Goal: Task Accomplishment & Management: Use online tool/utility

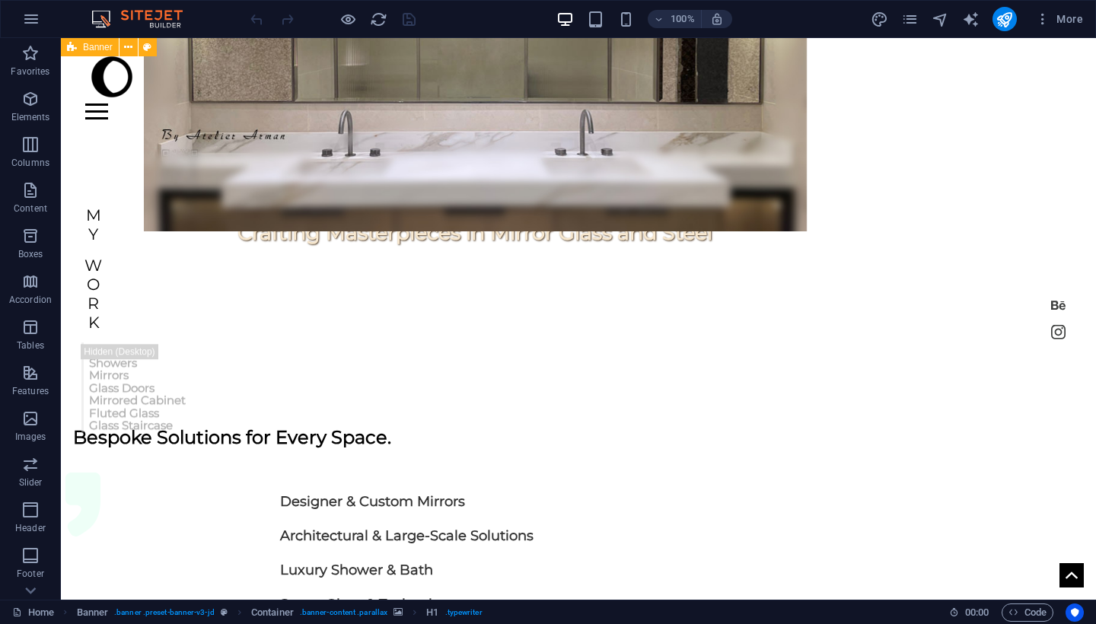
scroll to position [1184, 0]
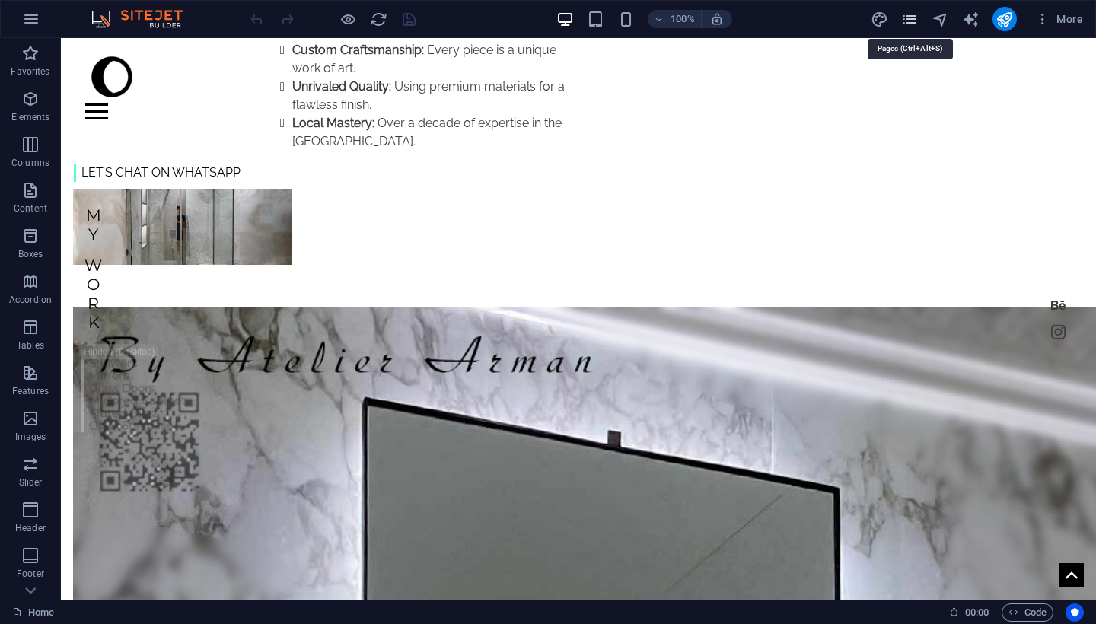
click at [906, 13] on icon "pages" at bounding box center [910, 20] width 18 height 18
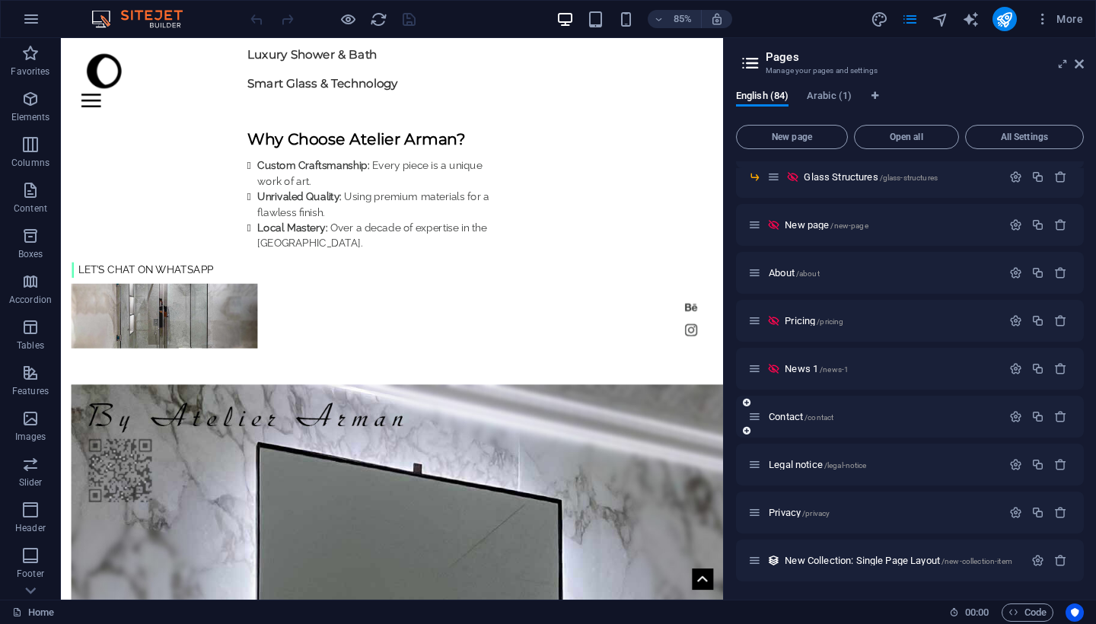
scroll to position [2322, 0]
click at [806, 464] on span "Legal notice /legal-notice" at bounding box center [817, 464] width 97 height 11
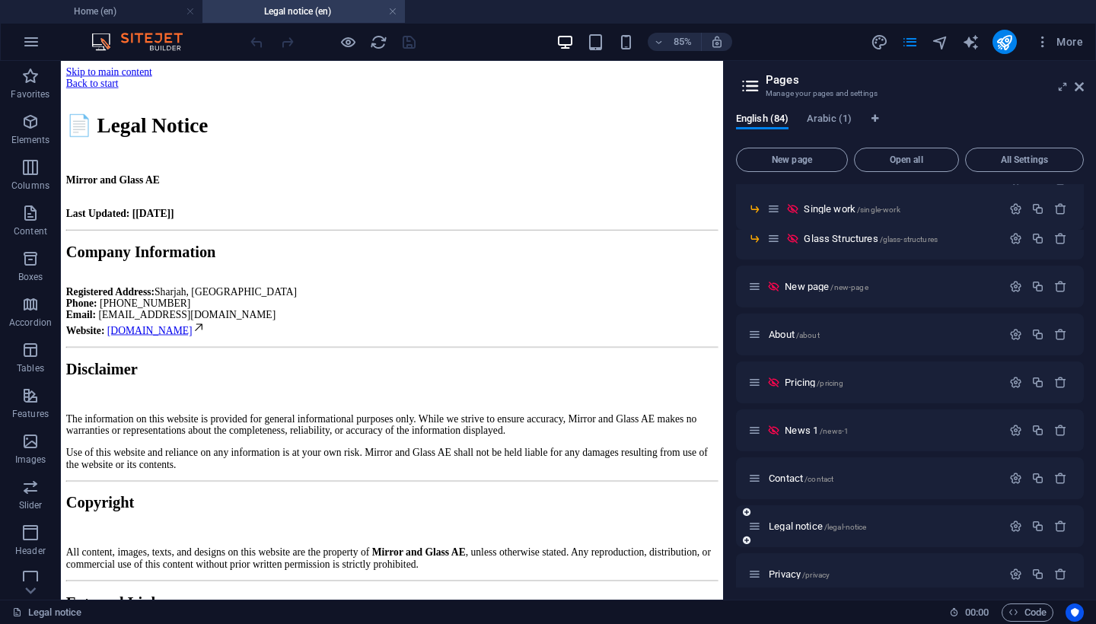
scroll to position [0, 0]
click at [622, 556] on div "📄 Legal Notice Mirror and Glass AE Last Updated: [[DATE]] Company Information R…" at bounding box center [450, 512] width 767 height 778
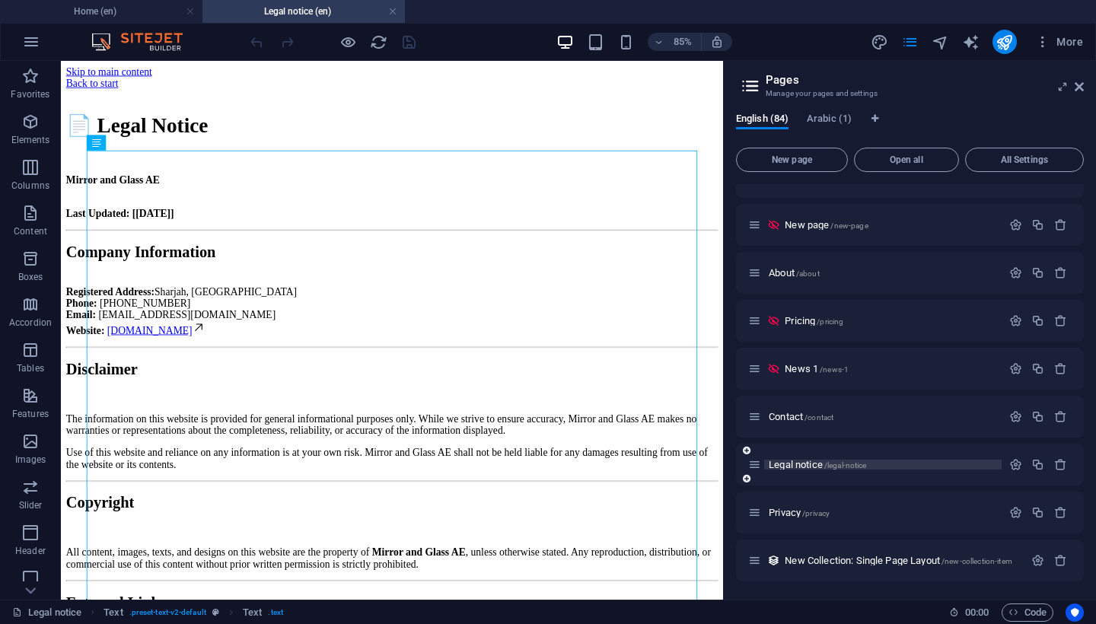
scroll to position [2345, 0]
click at [1010, 470] on icon "button" at bounding box center [1015, 464] width 13 height 13
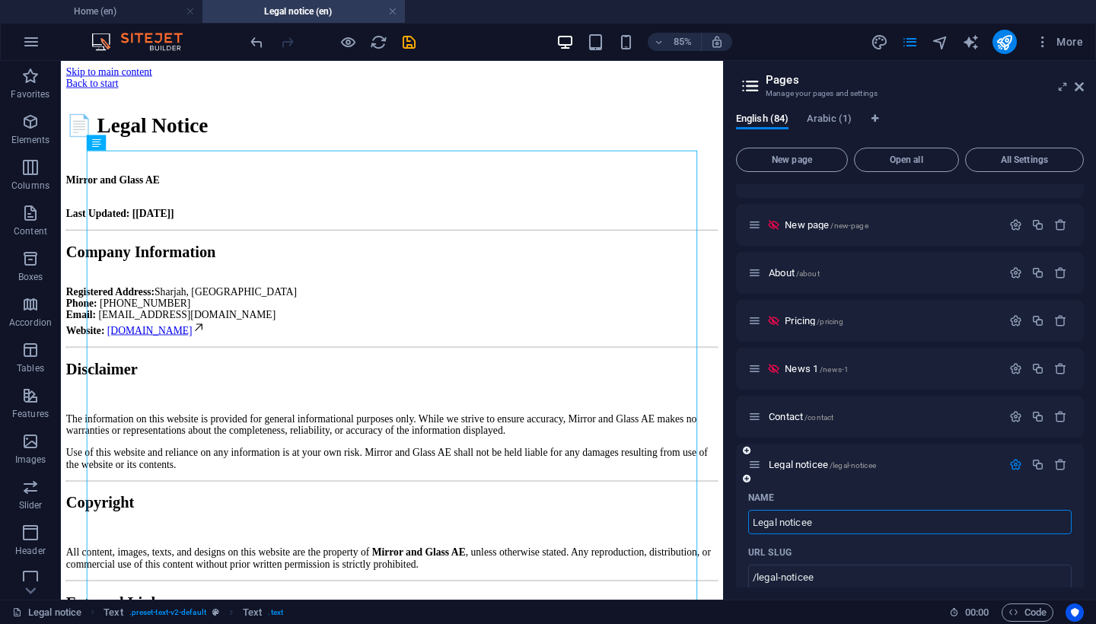
type input "Legal noticee"
type input "/legal-noticee"
click at [918, 489] on div "Name" at bounding box center [909, 497] width 323 height 24
click at [820, 521] on div "📄 Legal Notice Mirror and Glass AE Last Updated: [[DATE]] Company Information R…" at bounding box center [450, 497] width 767 height 806
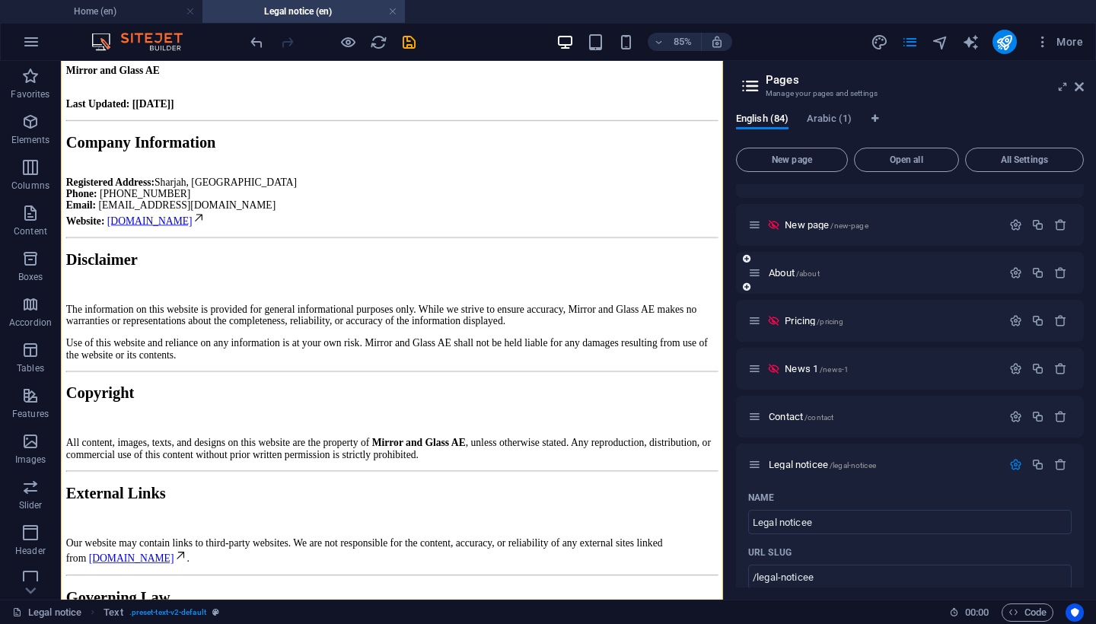
scroll to position [129, 0]
click at [409, 36] on icon "save" at bounding box center [409, 42] width 18 height 18
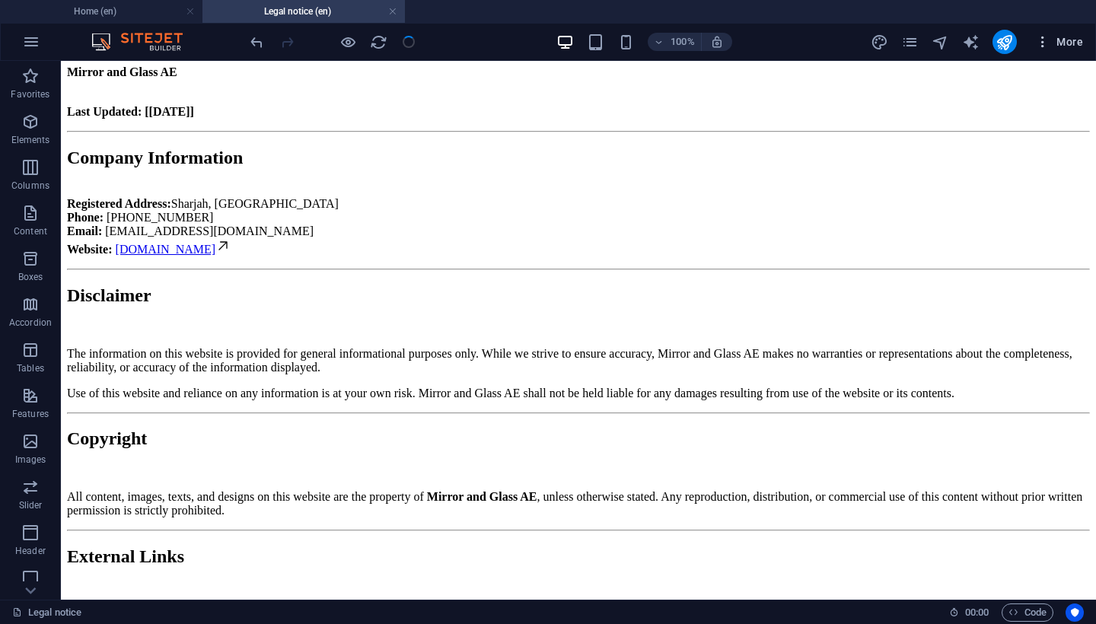
click at [1055, 43] on span "More" at bounding box center [1059, 41] width 48 height 15
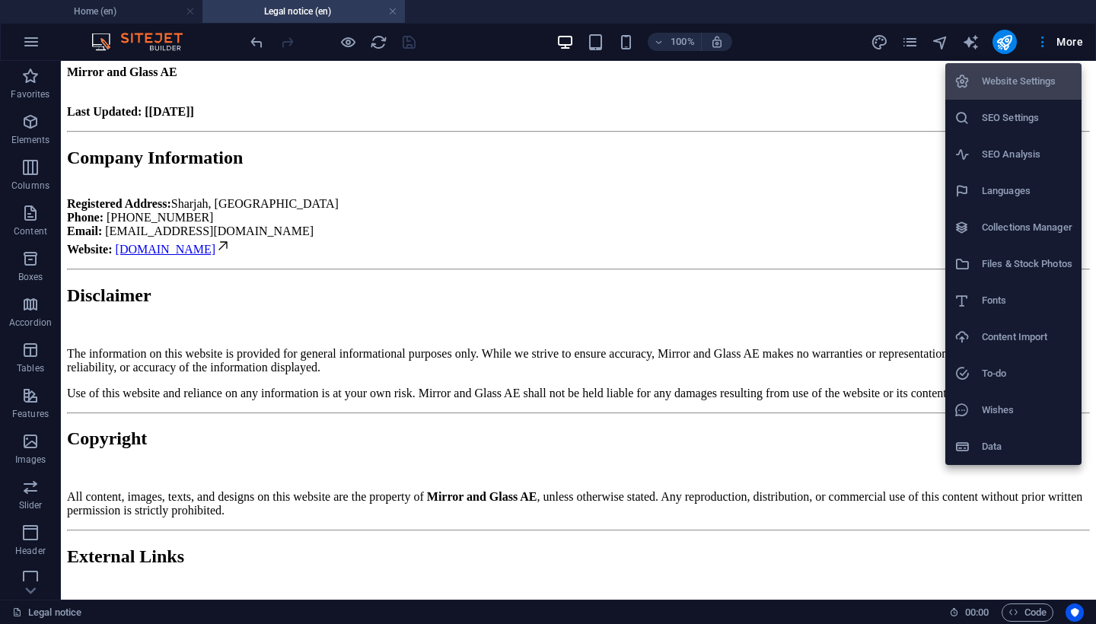
click at [842, 125] on div at bounding box center [548, 312] width 1096 height 624
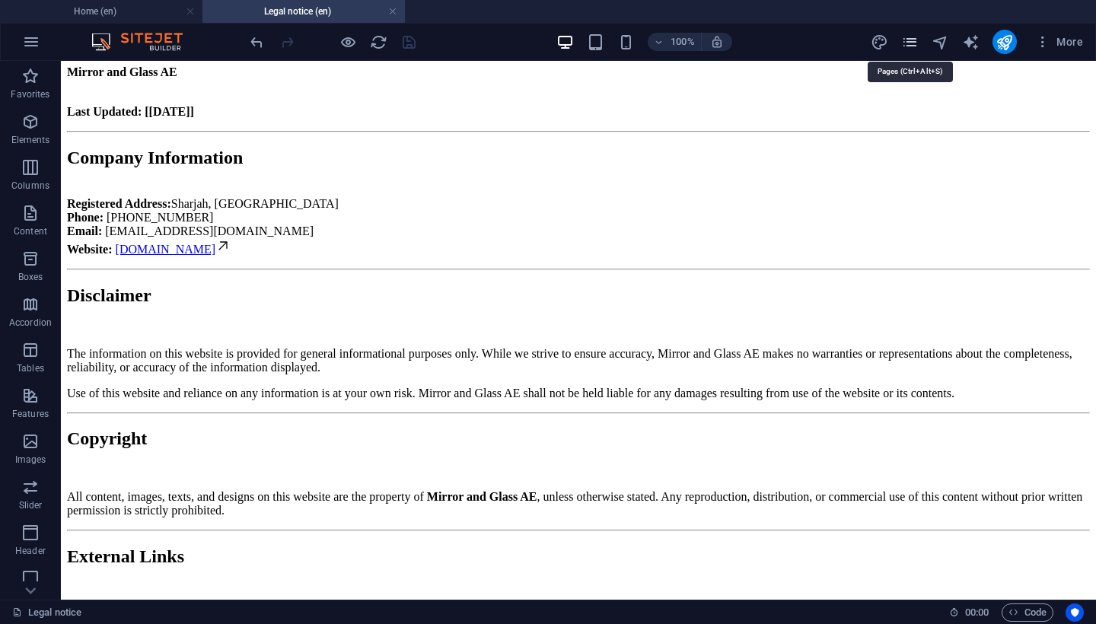
click at [906, 47] on icon "pages" at bounding box center [910, 42] width 18 height 18
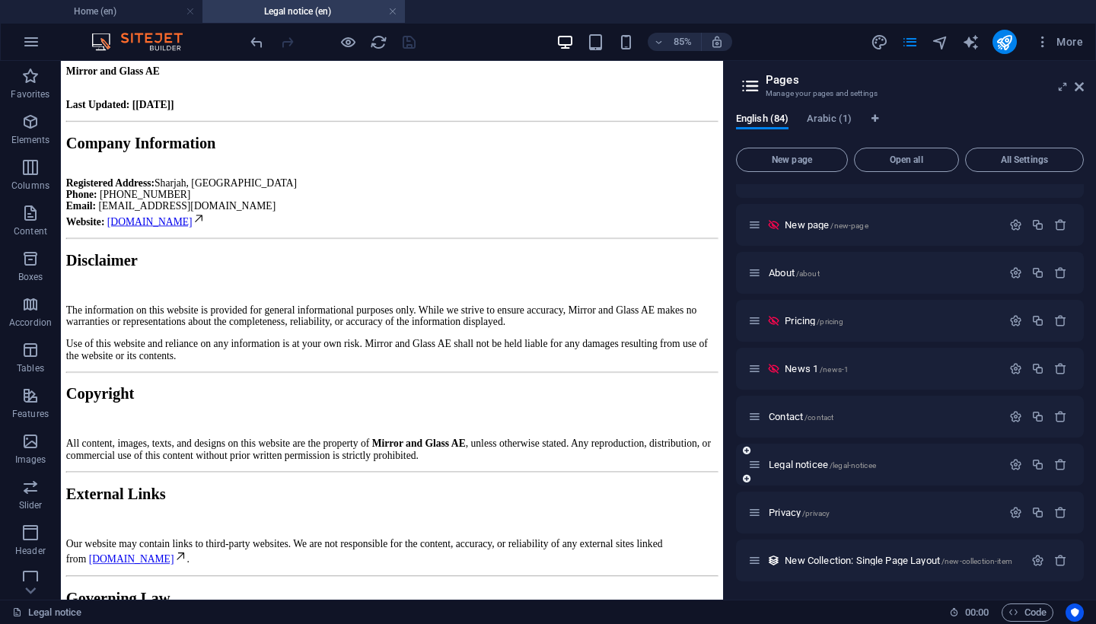
scroll to position [2345, 0]
click at [1016, 513] on icon "button" at bounding box center [1015, 512] width 13 height 13
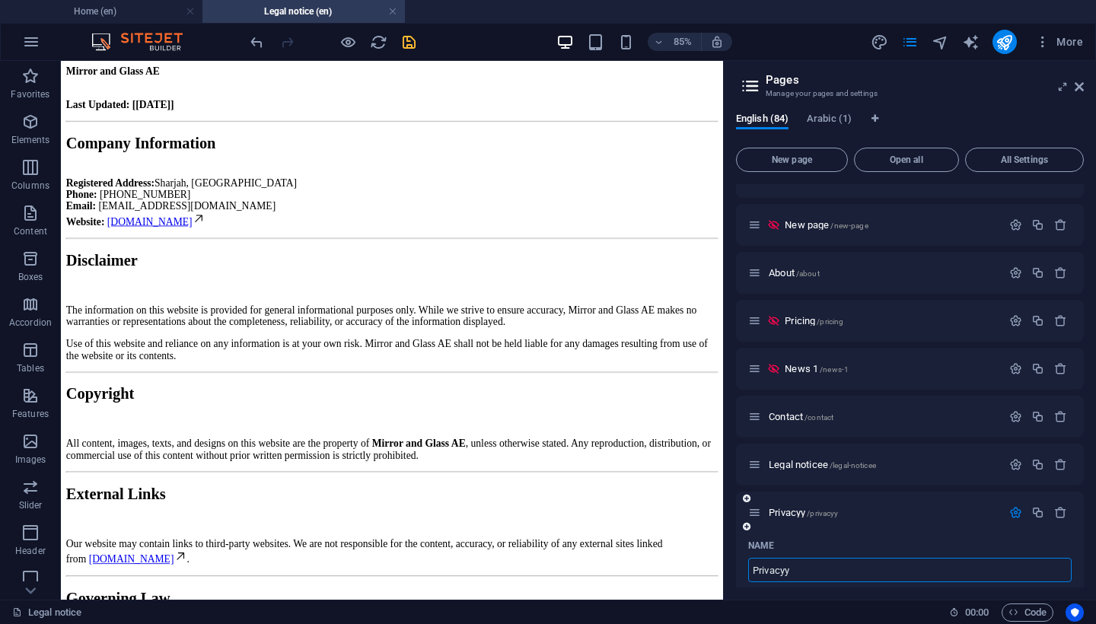
type input "Privacyy"
type input "/privacyy"
click at [410, 39] on icon "save" at bounding box center [409, 42] width 18 height 18
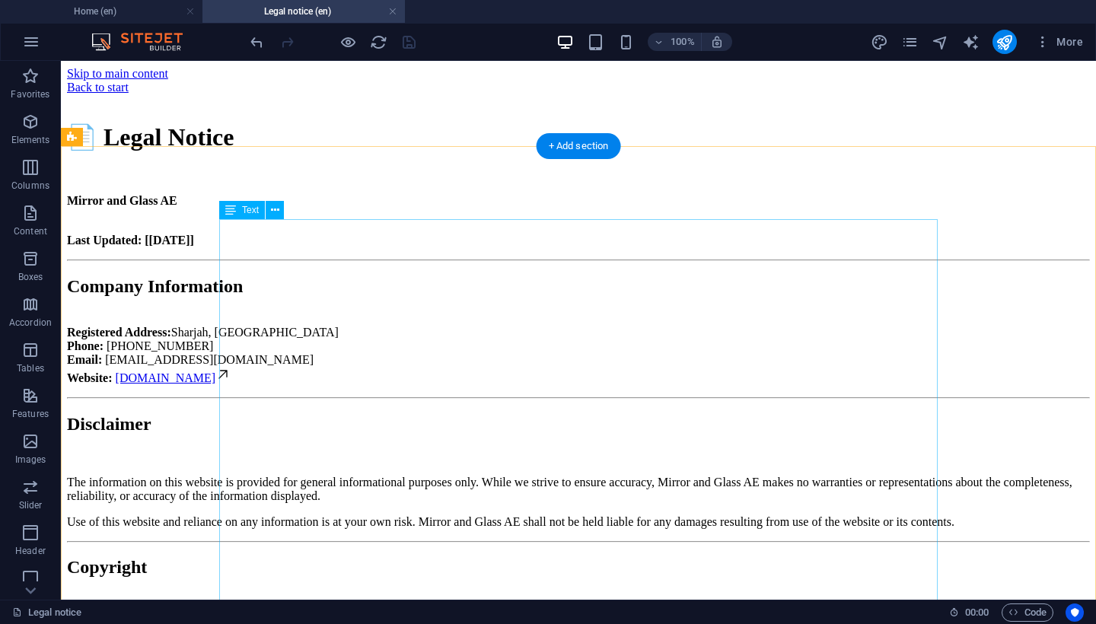
scroll to position [0, 0]
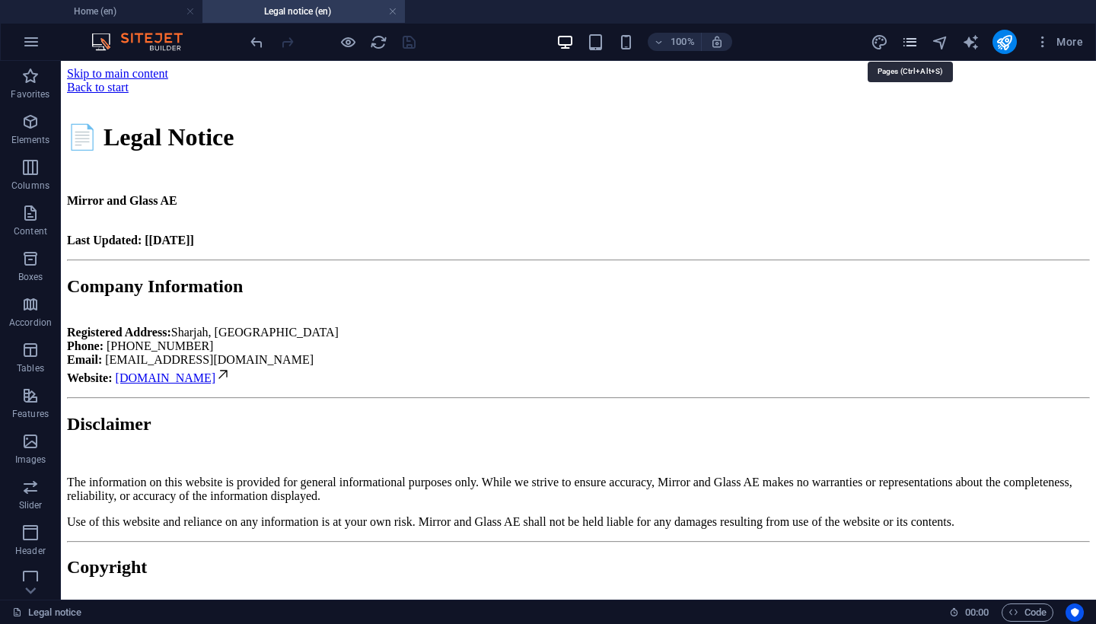
click at [914, 40] on icon "pages" at bounding box center [910, 42] width 18 height 18
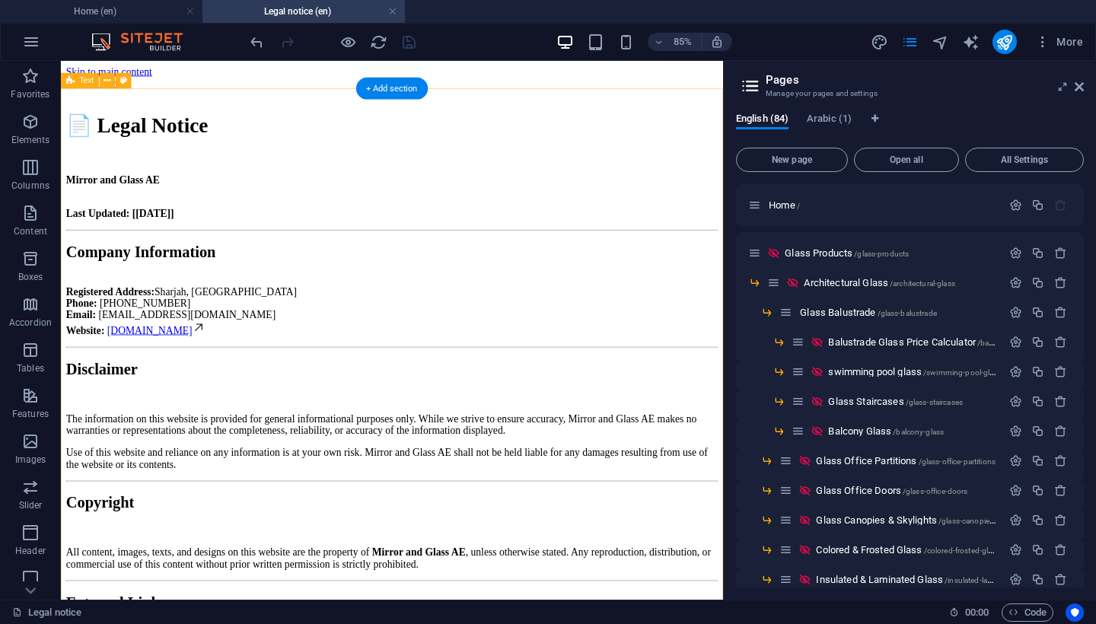
click at [747, 106] on div "📄 Legal Notice Mirror and Glass AE Last Updated: [[DATE]] Company Information R…" at bounding box center [450, 497] width 767 height 806
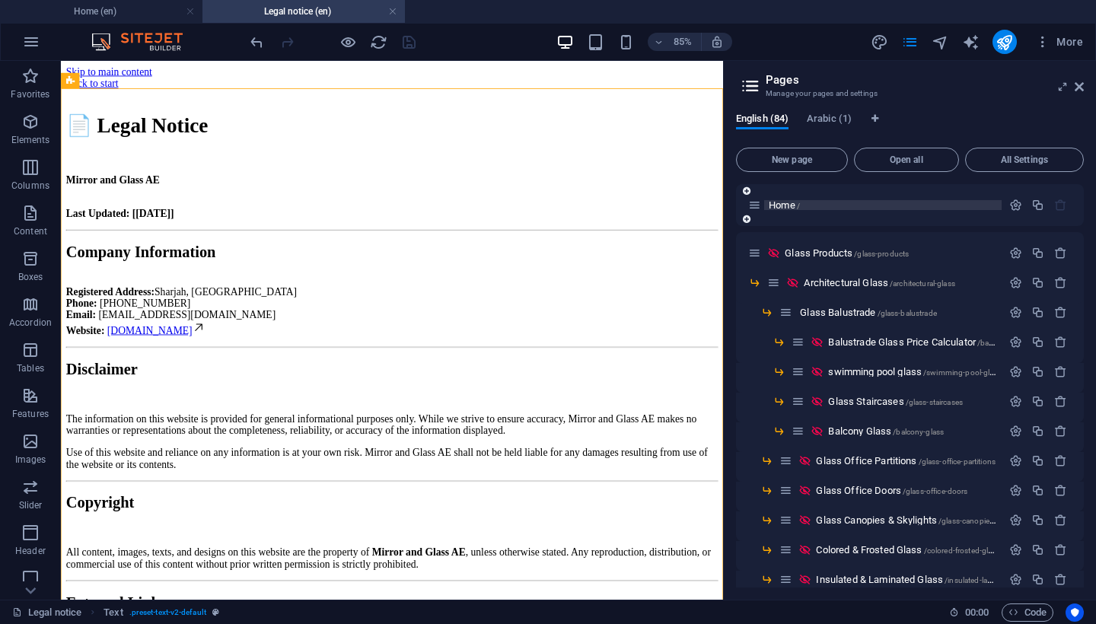
click at [783, 203] on span "Home /" at bounding box center [784, 204] width 31 height 11
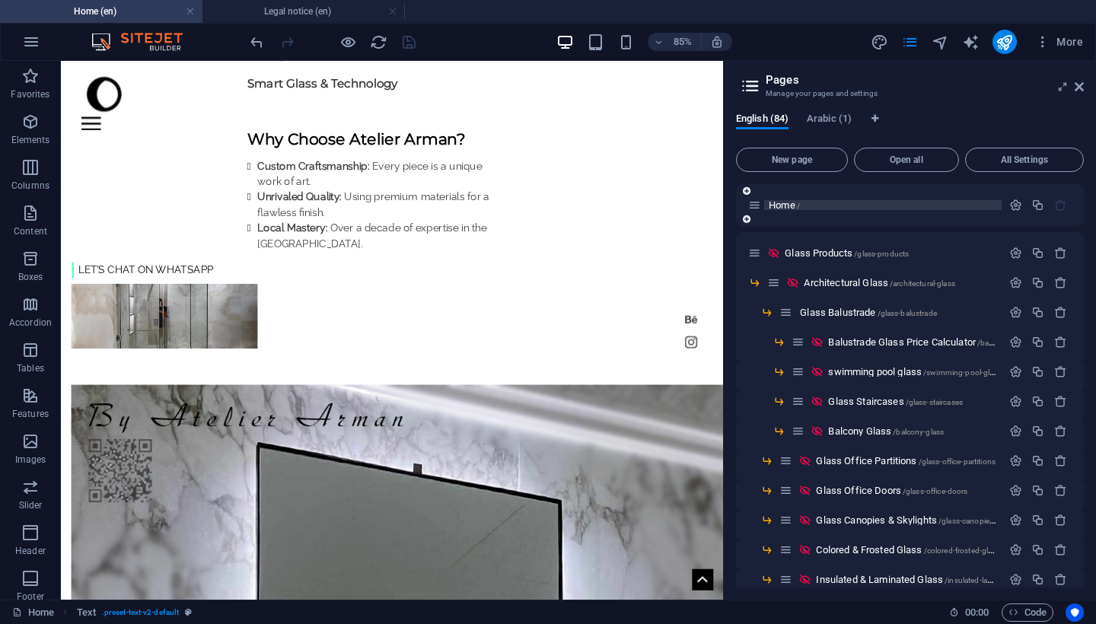
click at [777, 202] on span "Home /" at bounding box center [784, 204] width 31 height 11
click at [787, 202] on span "Home /" at bounding box center [784, 204] width 31 height 11
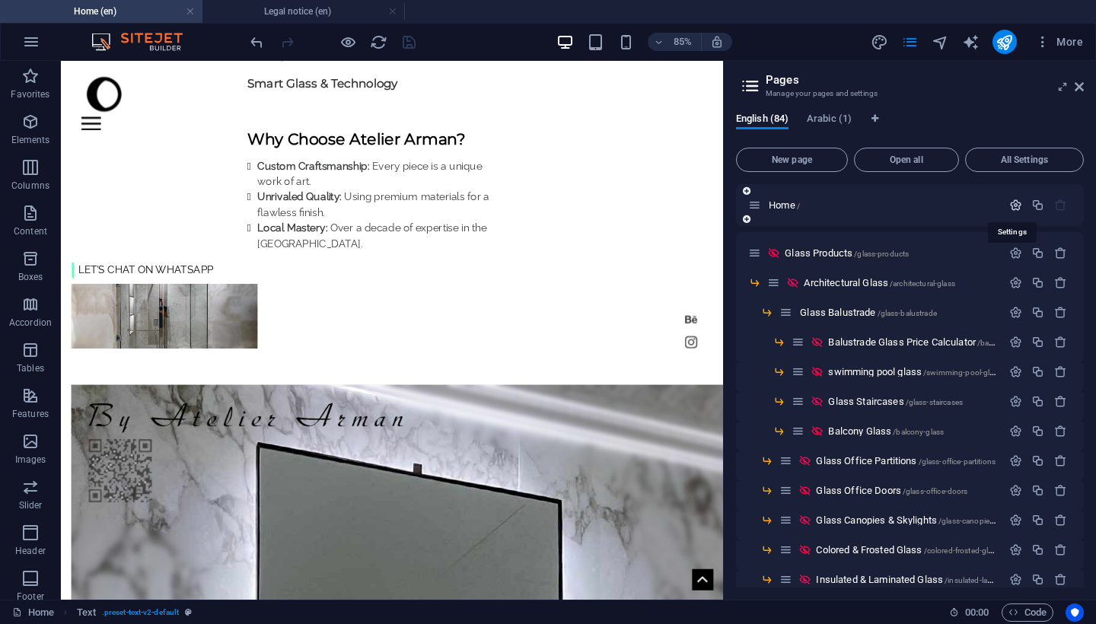
click at [1011, 205] on icon "button" at bounding box center [1015, 205] width 13 height 13
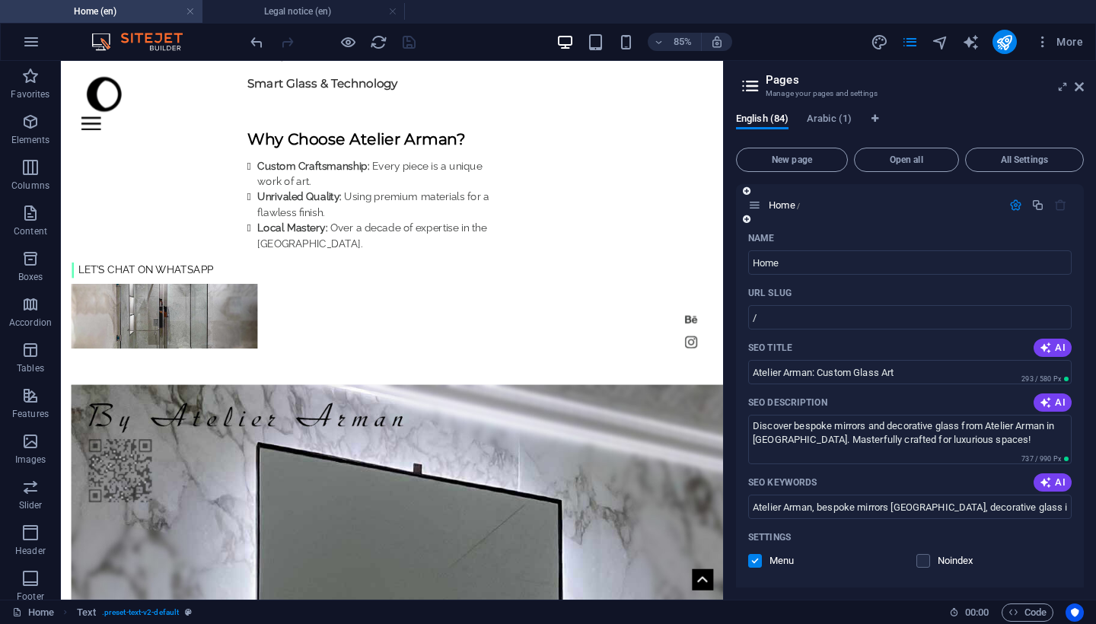
click at [1011, 199] on icon "button" at bounding box center [1015, 205] width 13 height 13
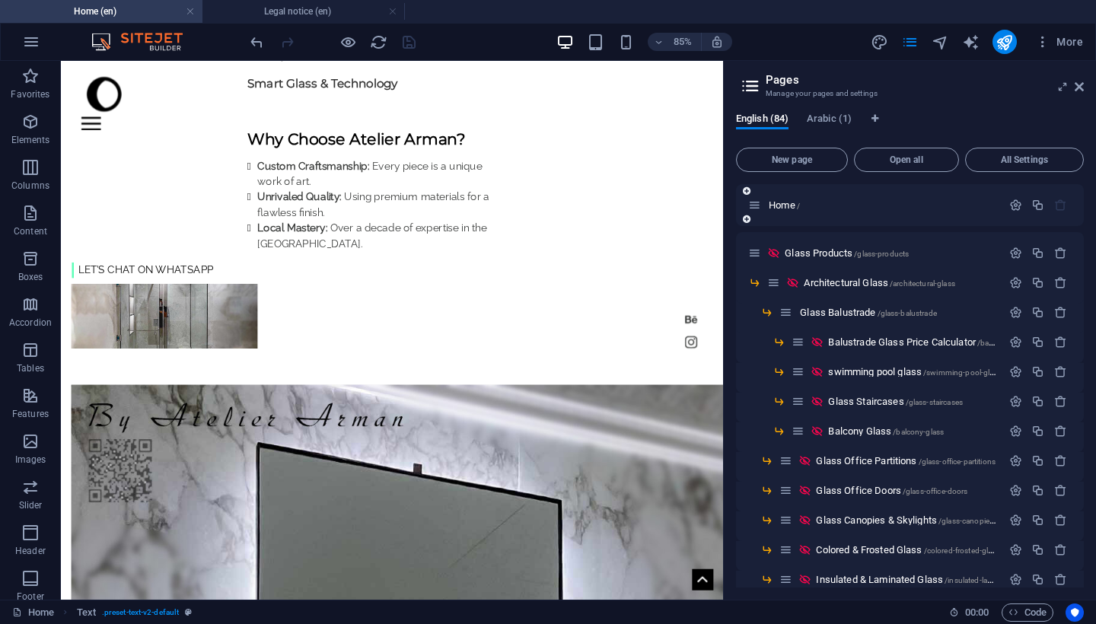
click at [750, 204] on icon at bounding box center [754, 205] width 13 height 13
click at [753, 209] on icon at bounding box center [754, 205] width 13 height 13
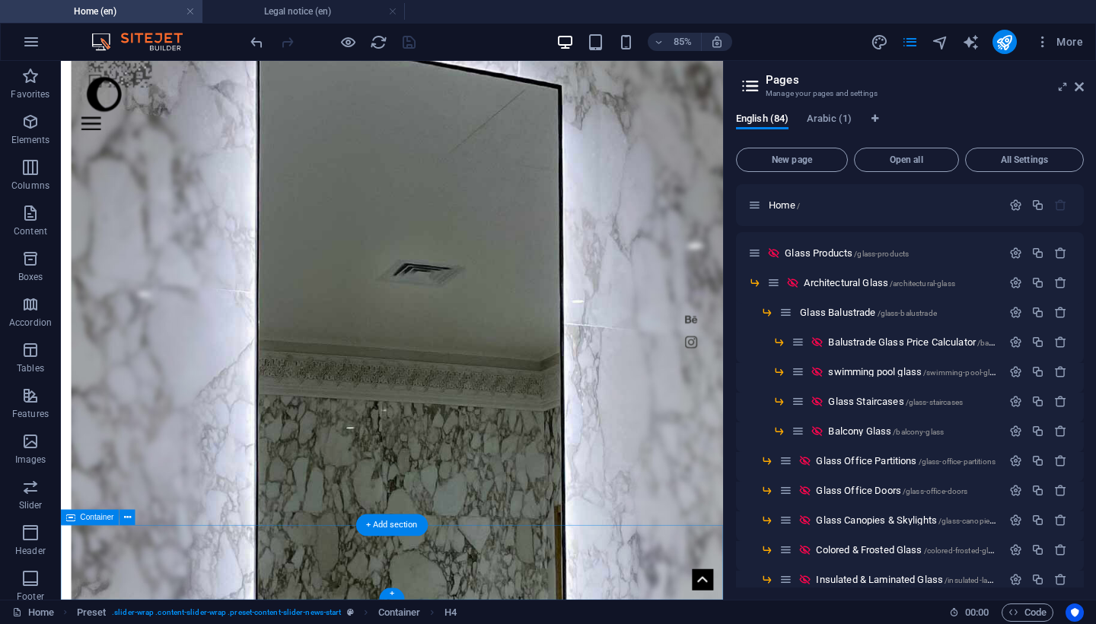
scroll to position [1671, 0]
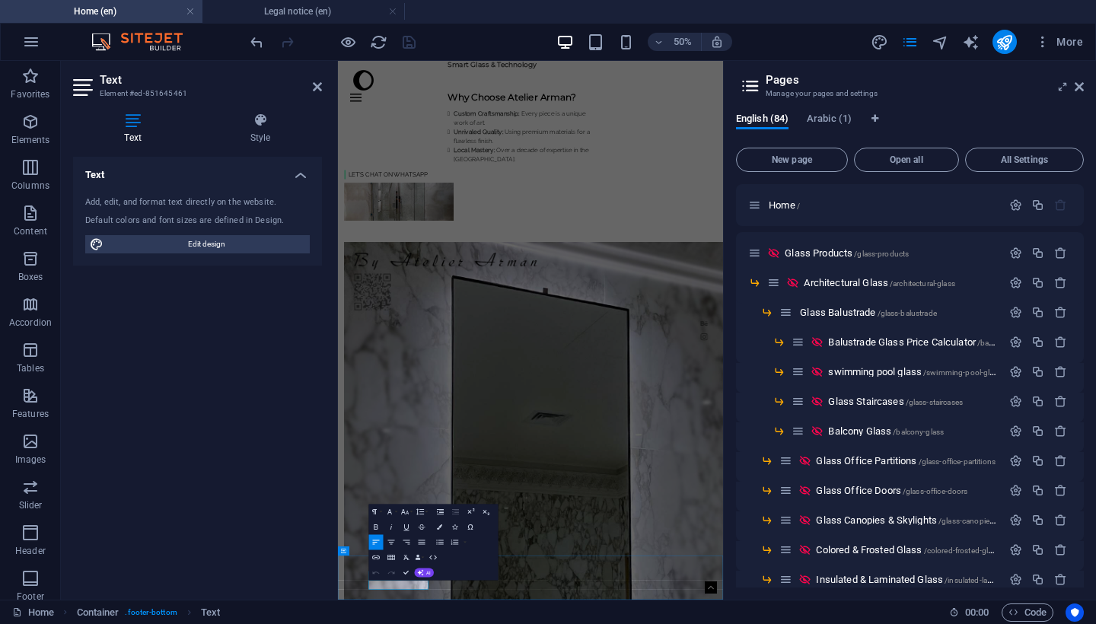
drag, startPoint x: 476, startPoint y: 1109, endPoint x: 522, endPoint y: 1114, distance: 45.9
click at [375, 559] on icon "button" at bounding box center [376, 557] width 8 height 4
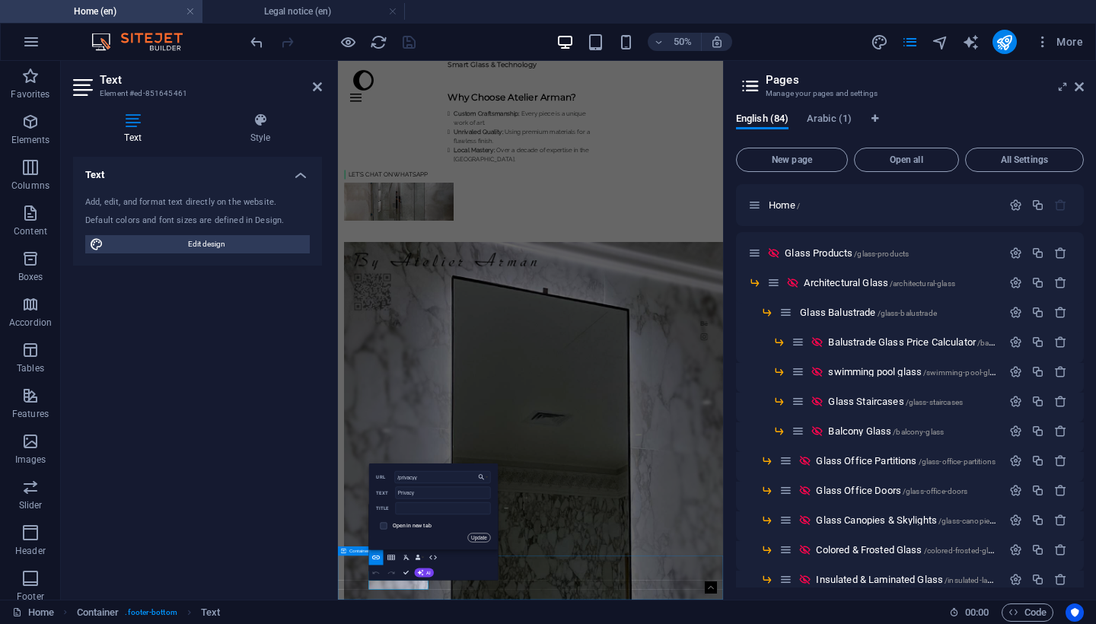
click at [480, 540] on button "Update" at bounding box center [479, 537] width 23 height 9
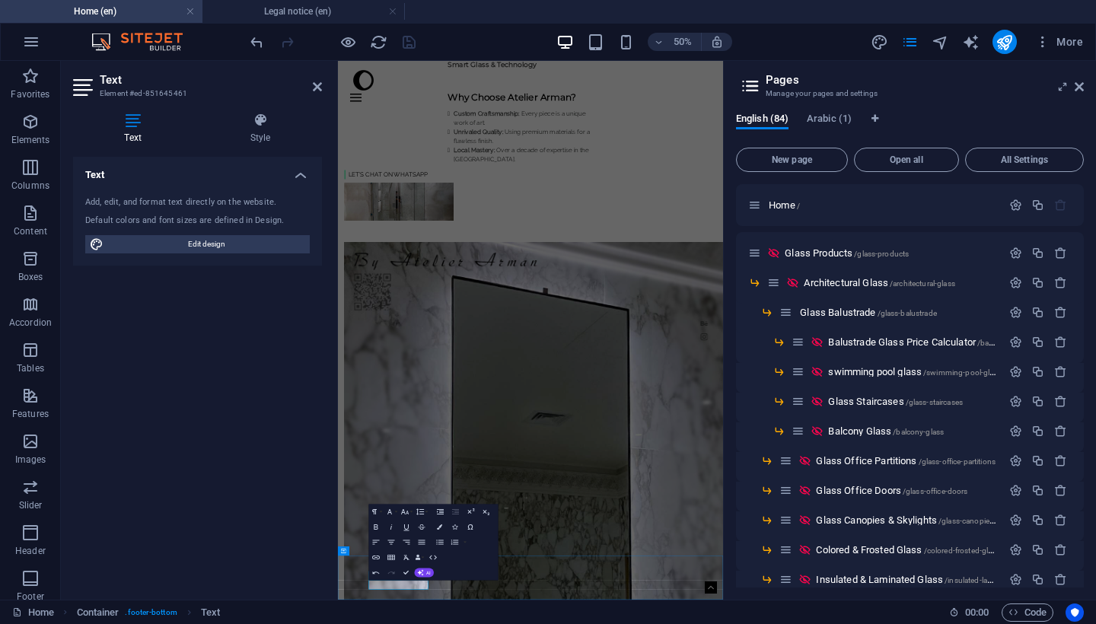
drag, startPoint x: 738, startPoint y: 646, endPoint x: 411, endPoint y: 1111, distance: 568.5
drag, startPoint x: 400, startPoint y: 1111, endPoint x: 467, endPoint y: 1113, distance: 67.0
type input "/legal-notice"
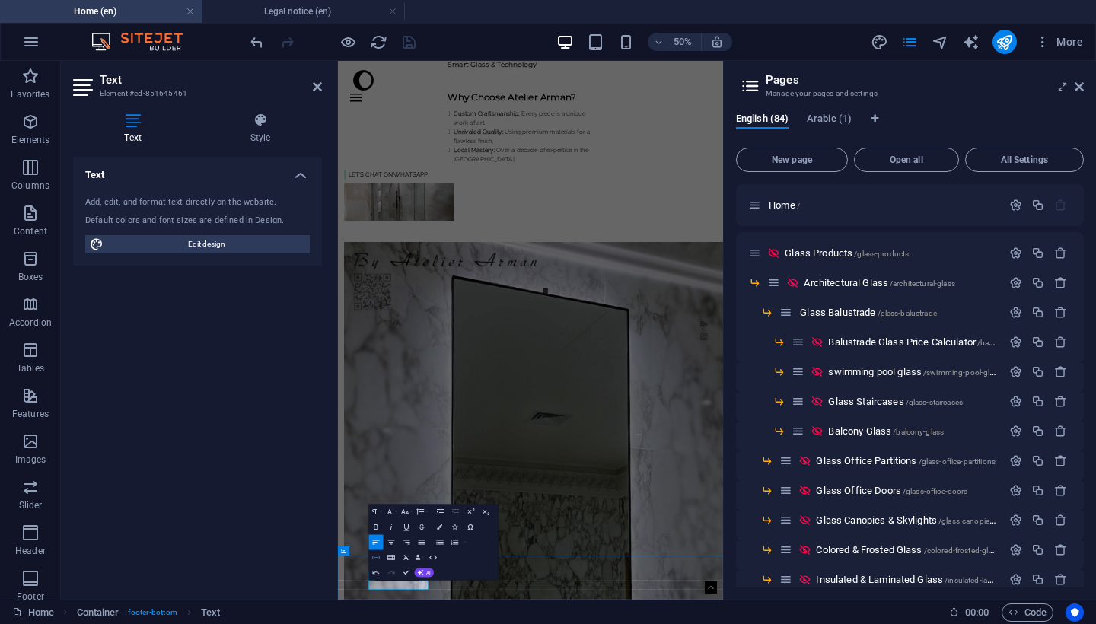
type input "Legal notice"
click at [375, 555] on icon "button" at bounding box center [375, 557] width 9 height 9
type input "/legal-noticee"
click at [473, 540] on button "Update" at bounding box center [479, 537] width 23 height 9
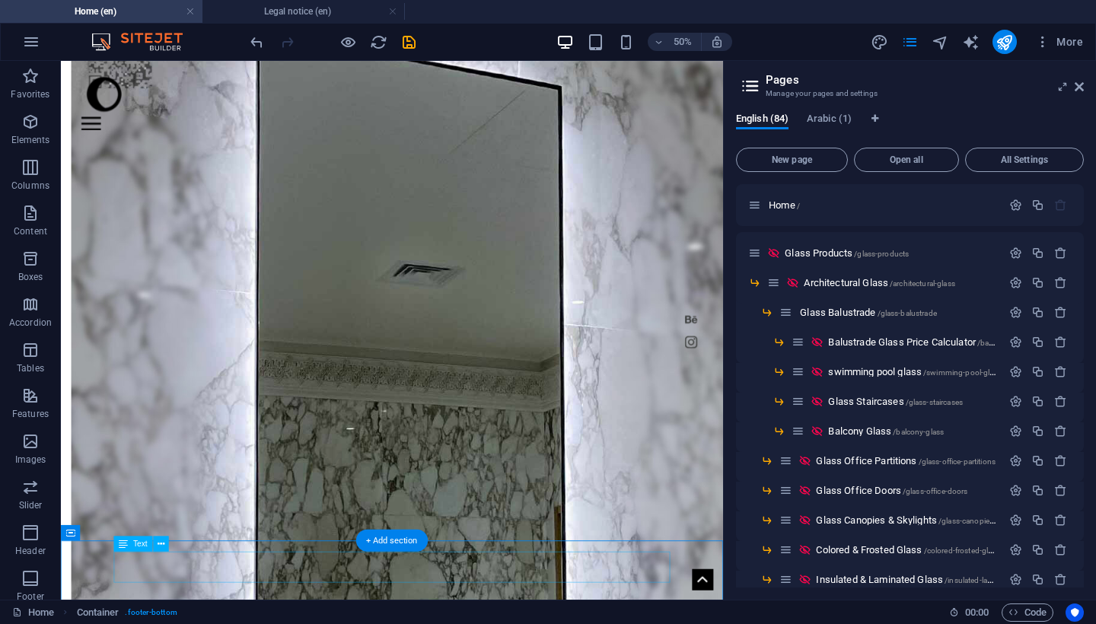
scroll to position [1653, 0]
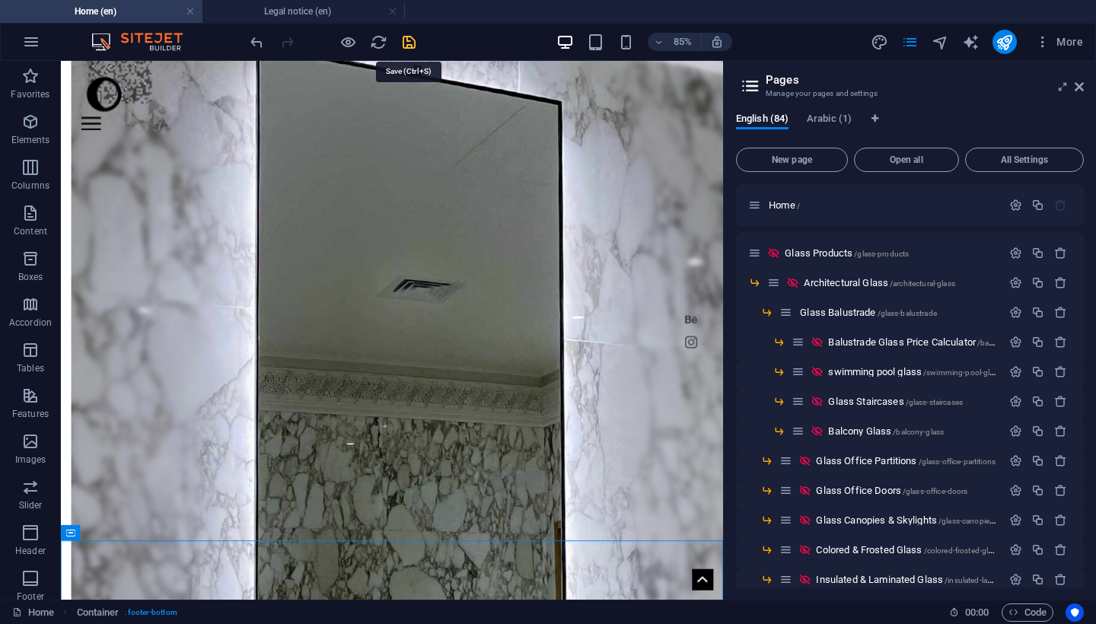
click at [412, 45] on icon "save" at bounding box center [409, 42] width 18 height 18
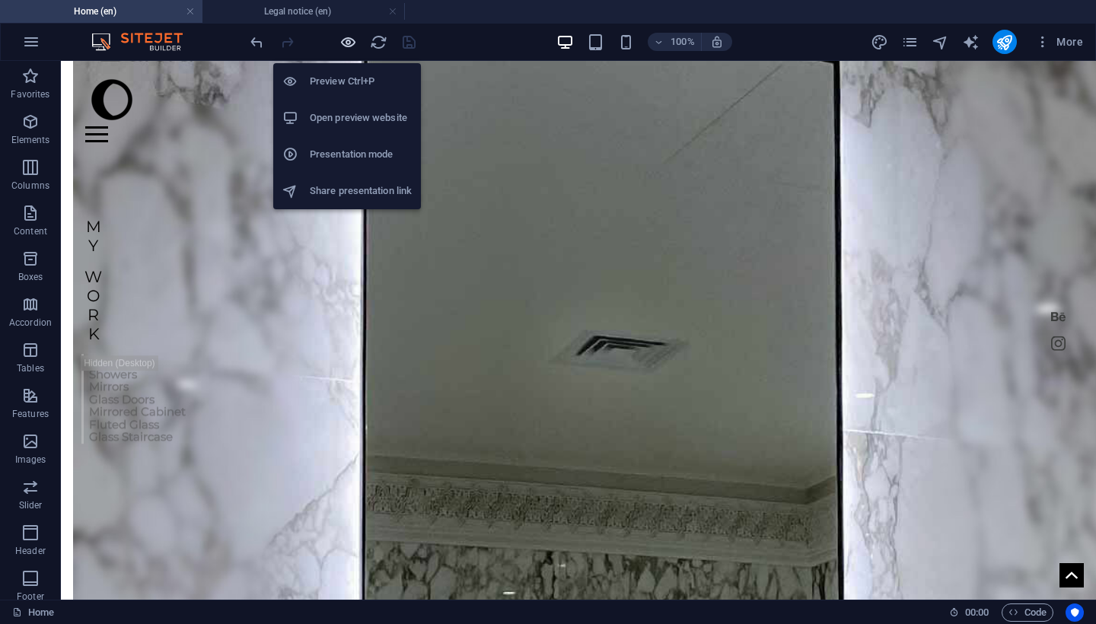
click at [355, 44] on icon "button" at bounding box center [348, 42] width 18 height 18
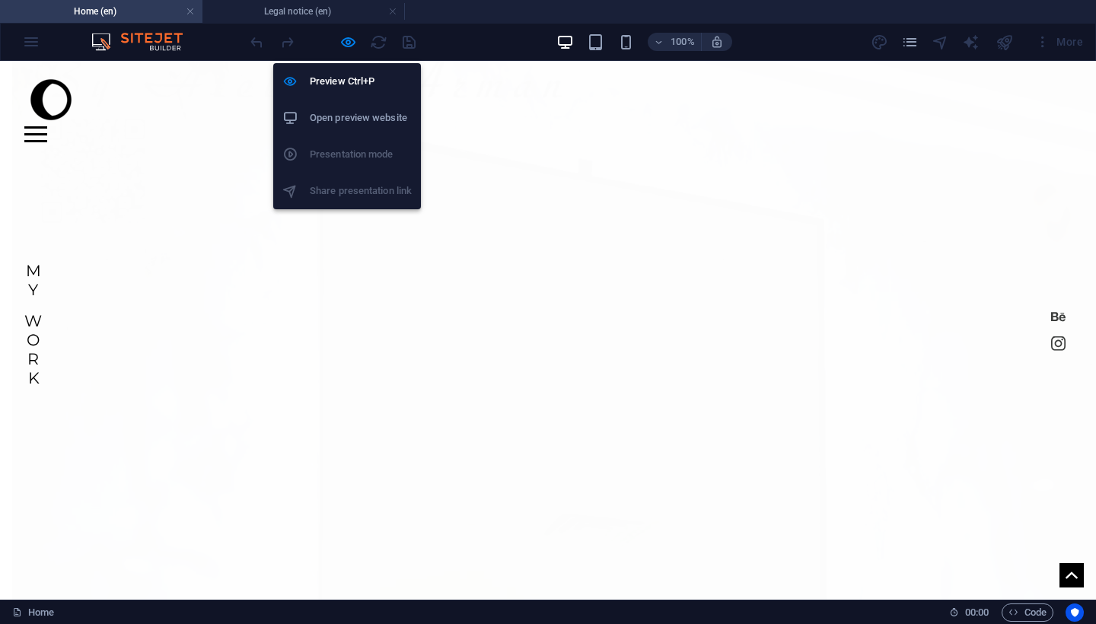
scroll to position [1640, 0]
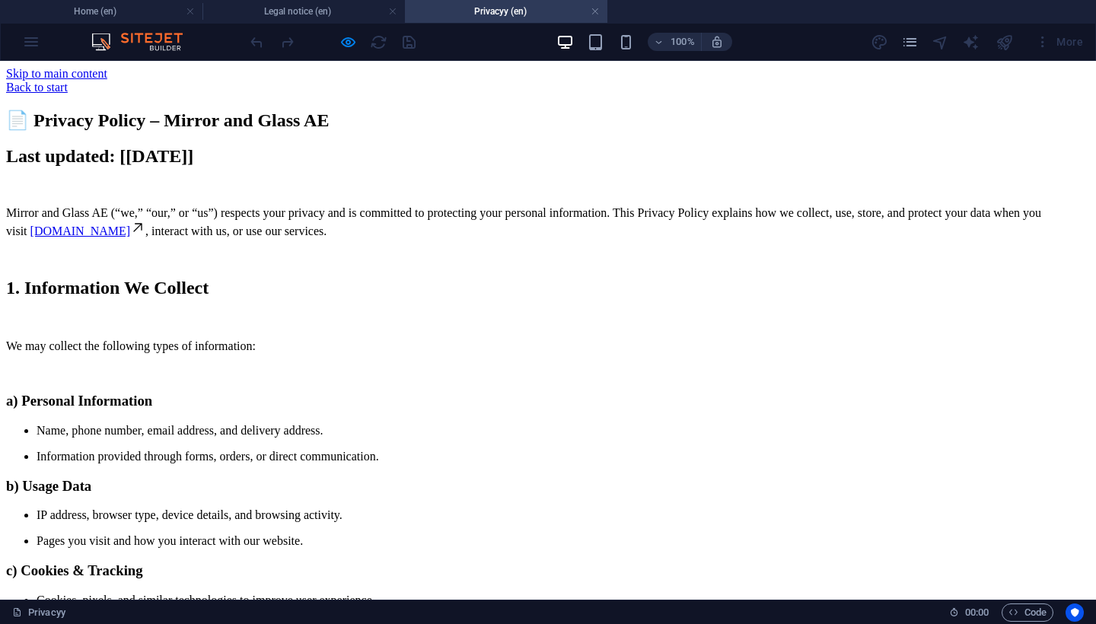
scroll to position [0, 0]
click at [598, 12] on link at bounding box center [595, 12] width 9 height 14
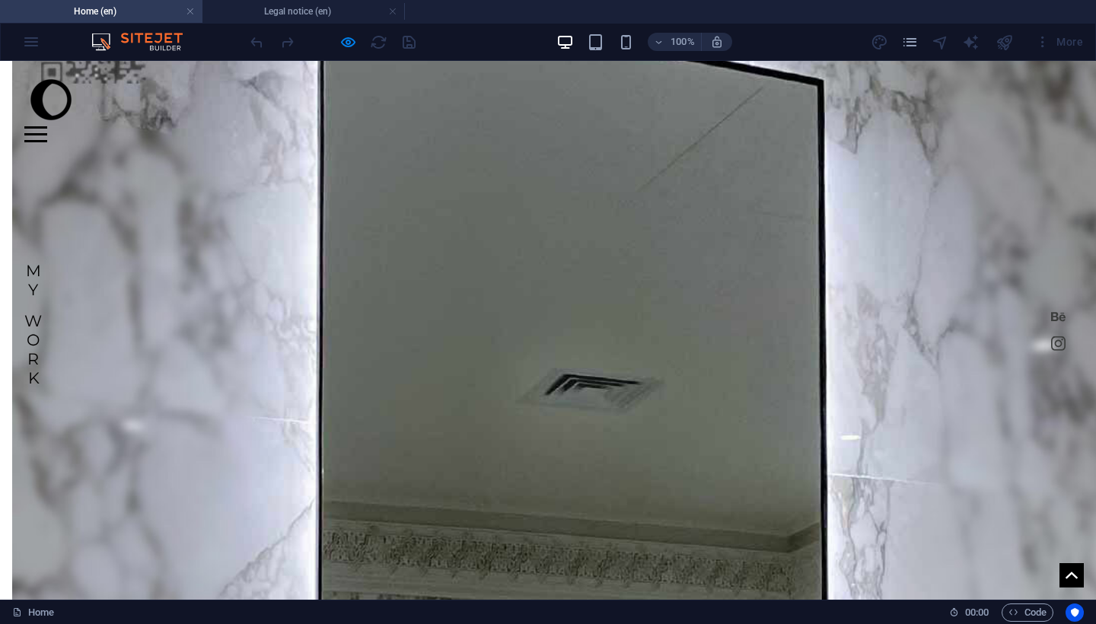
scroll to position [1640, 0]
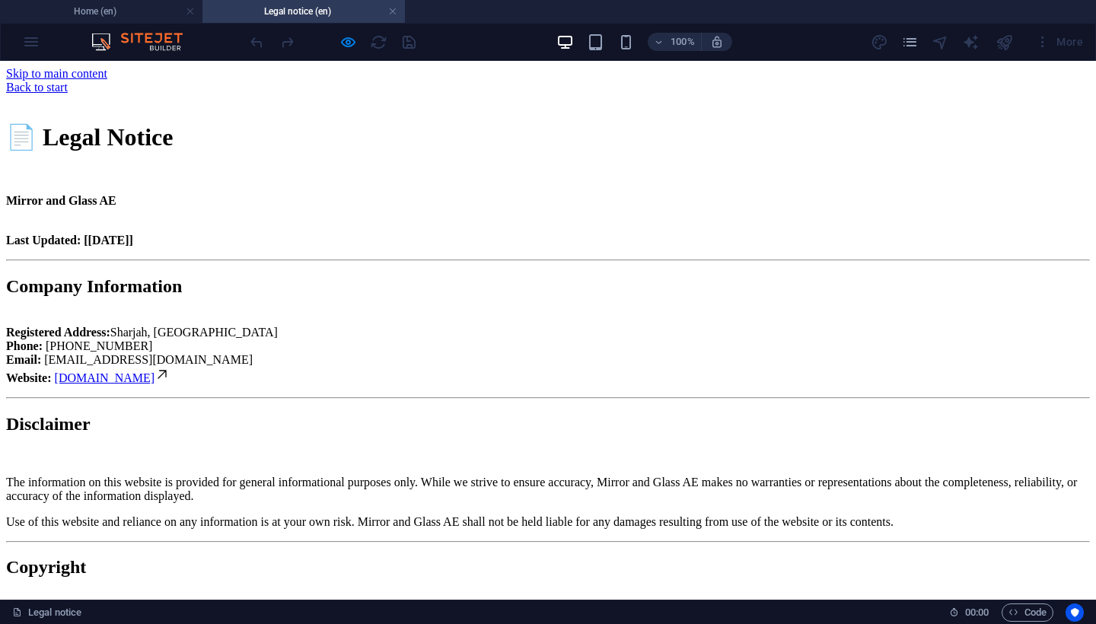
scroll to position [0, 0]
click at [368, 130] on div "📄 Legal Notice Mirror and Glass AE Last Updated: [[DATE]] Company Information R…" at bounding box center [548, 483] width 1084 height 778
click at [391, 13] on link at bounding box center [392, 12] width 9 height 14
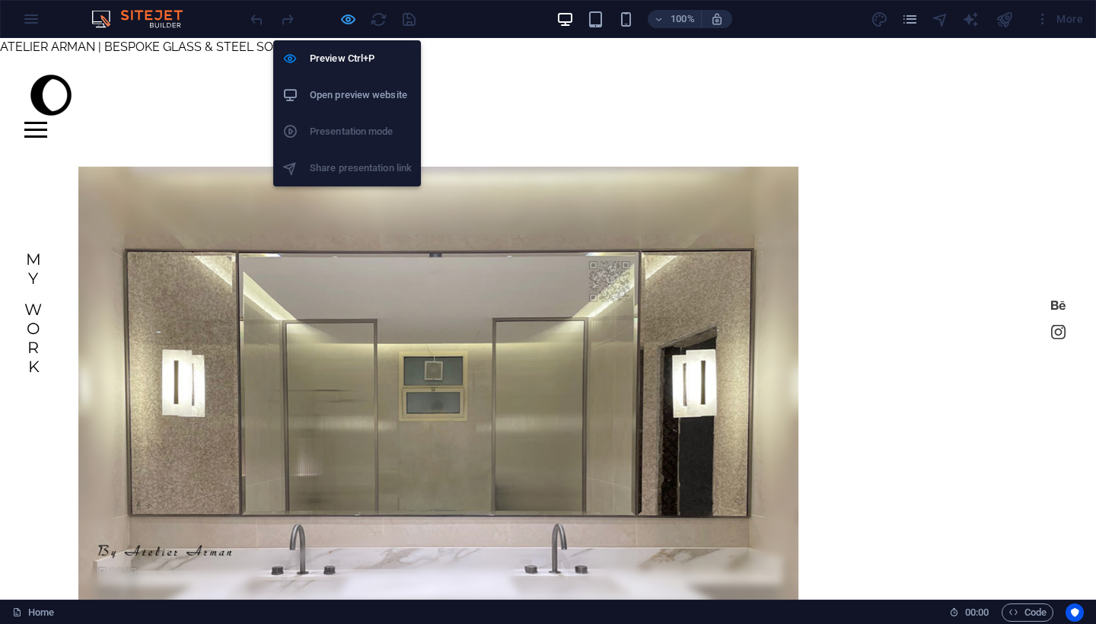
click at [362, 59] on h6 "Preview Ctrl+P" at bounding box center [361, 58] width 102 height 18
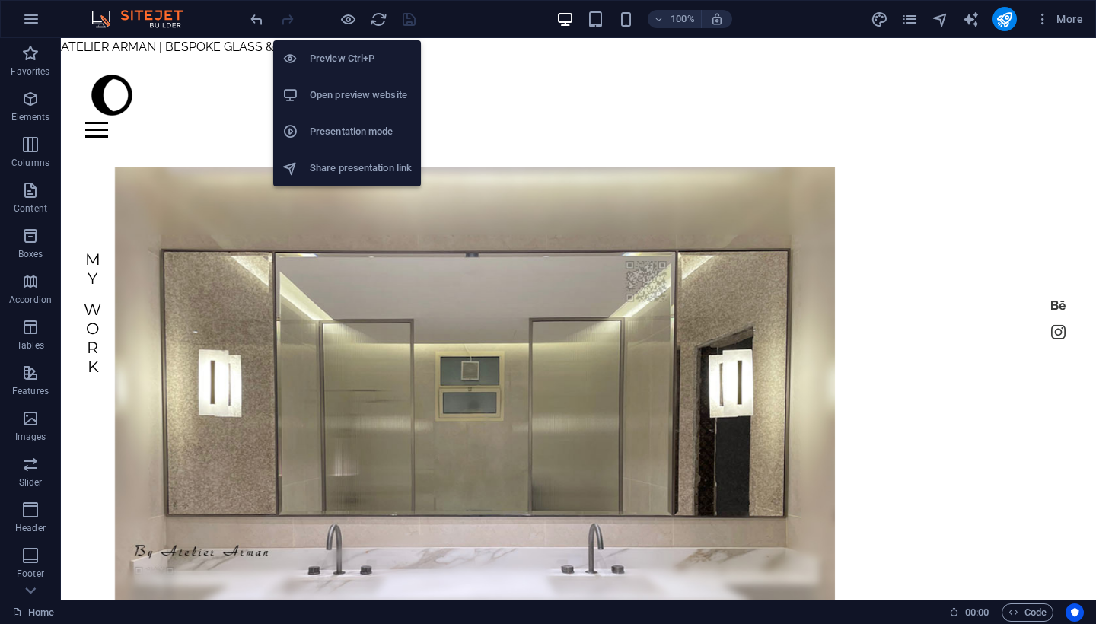
click at [362, 57] on h6 "Preview Ctrl+P" at bounding box center [361, 58] width 102 height 18
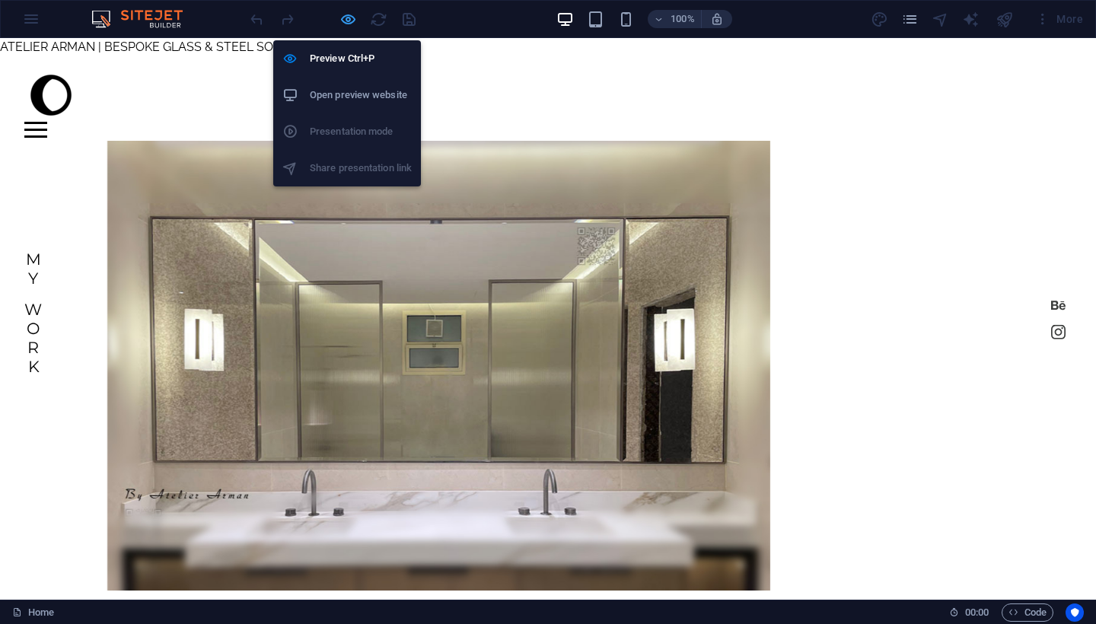
click at [346, 15] on icon "button" at bounding box center [348, 20] width 18 height 18
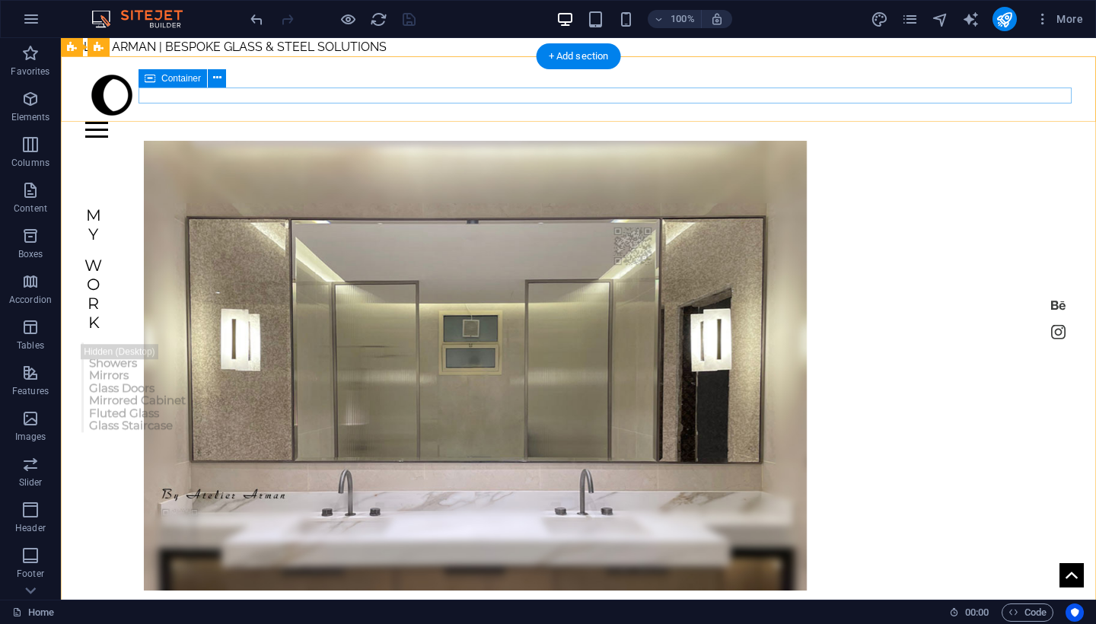
click at [542, 122] on div at bounding box center [578, 130] width 986 height 16
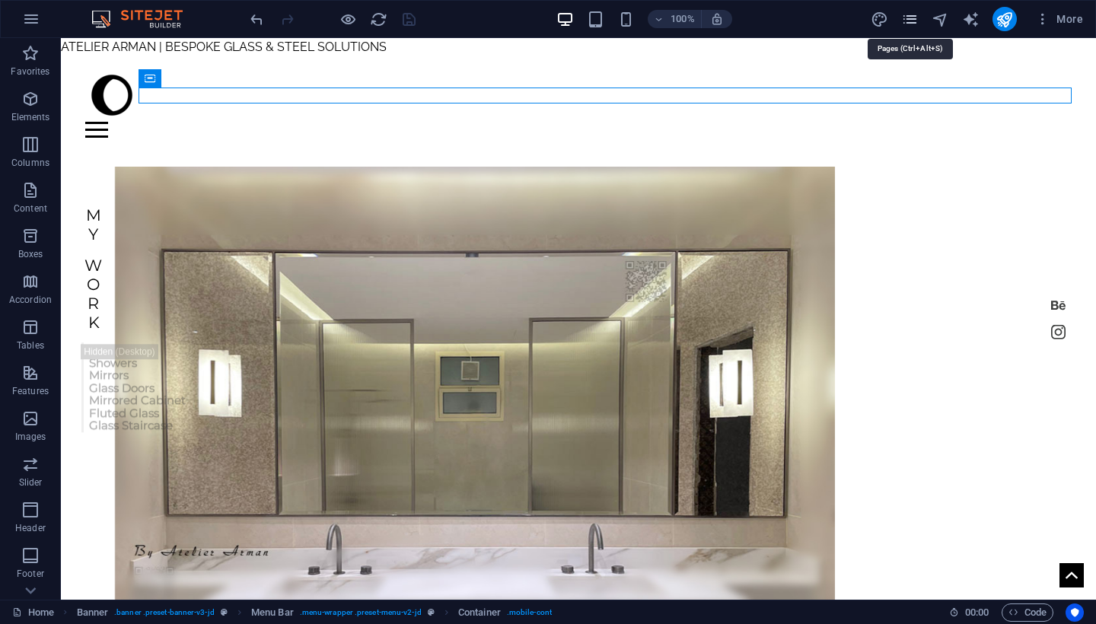
click at [906, 16] on icon "pages" at bounding box center [910, 20] width 18 height 18
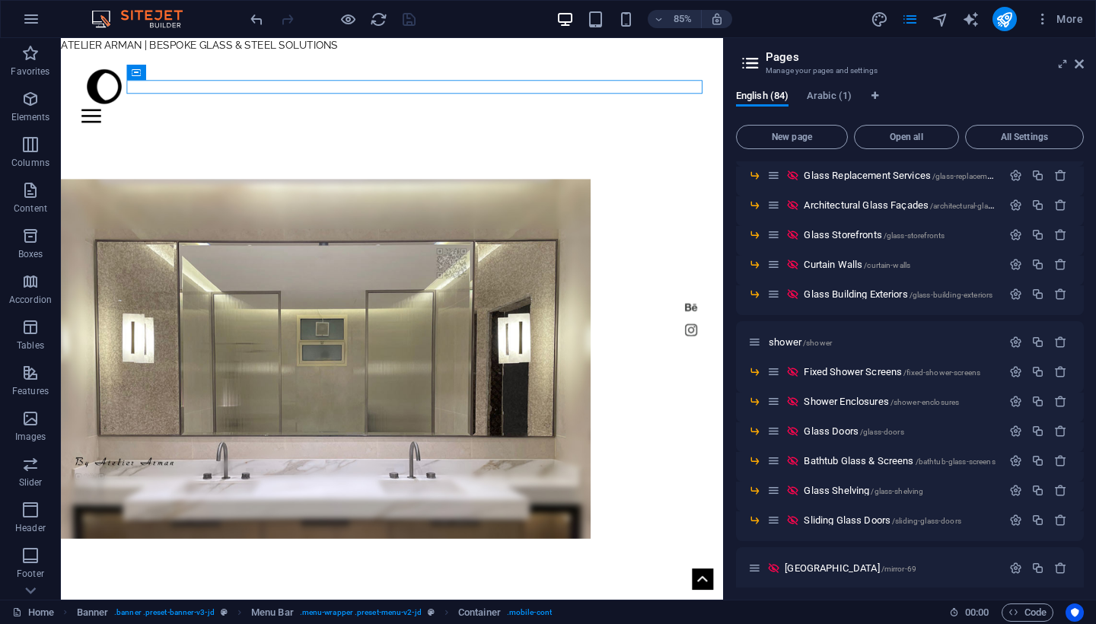
scroll to position [590, 0]
click at [780, 343] on span "shower /shower" at bounding box center [800, 341] width 63 height 11
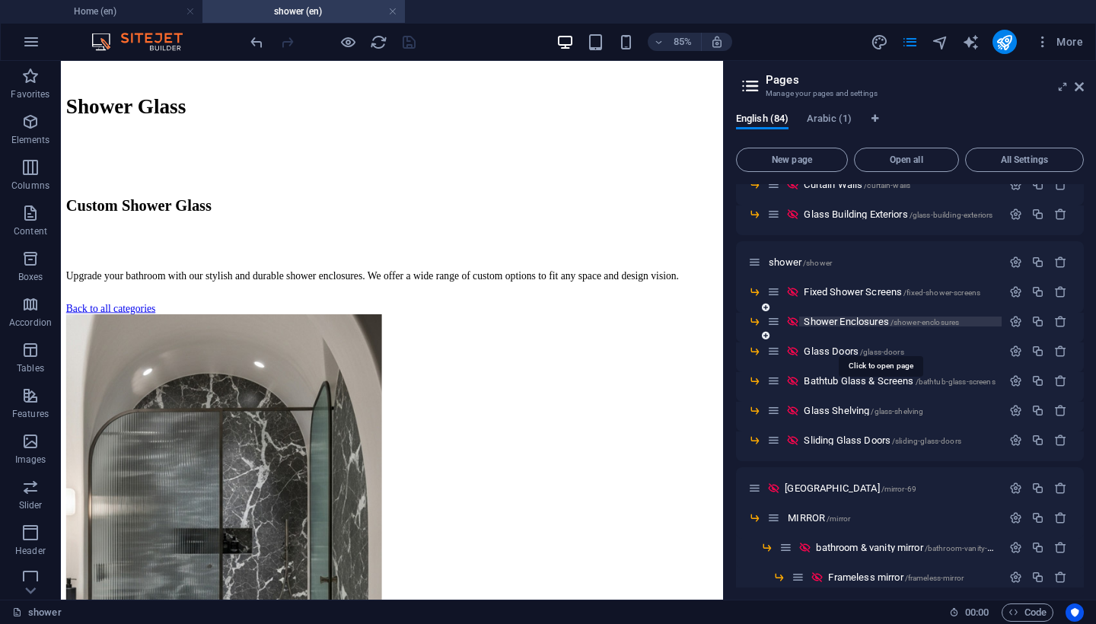
scroll to position [664, 0]
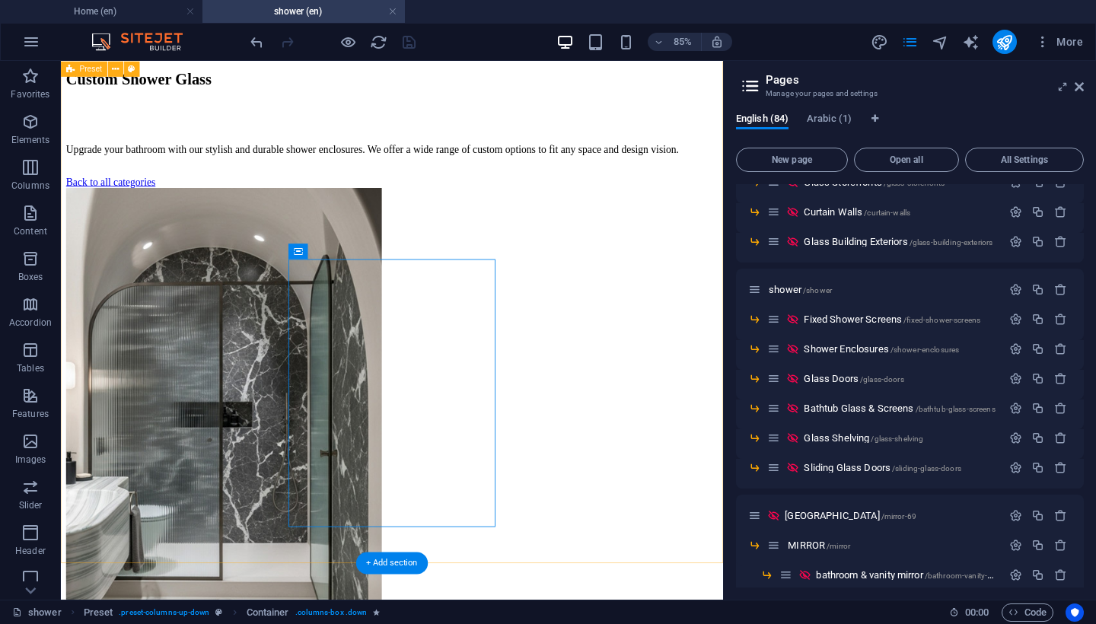
scroll to position [947, 0]
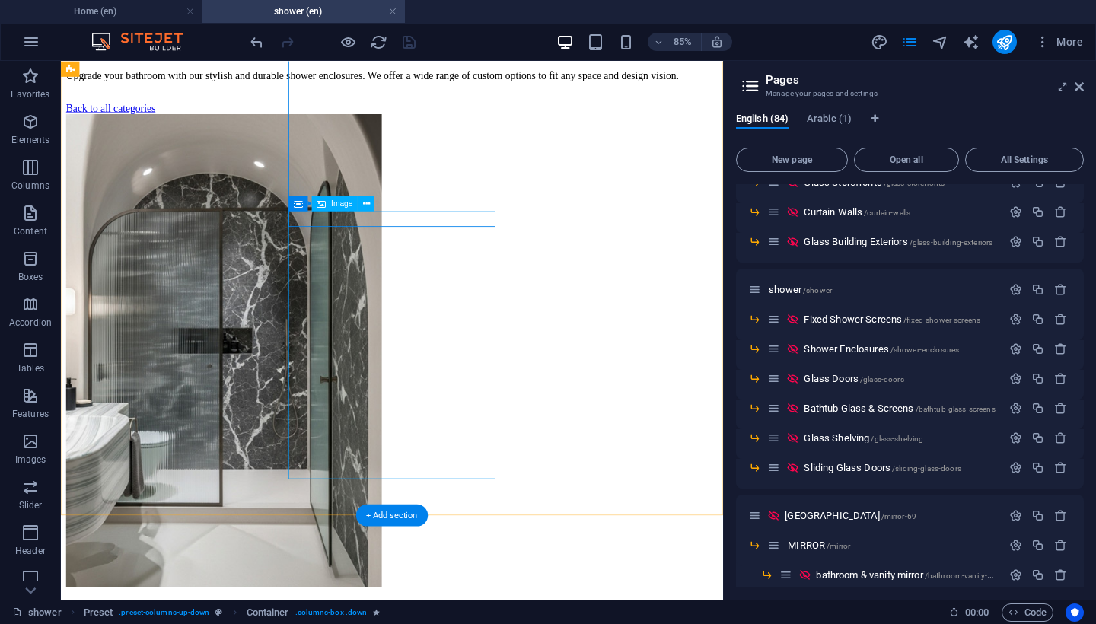
scroll to position [953, 0]
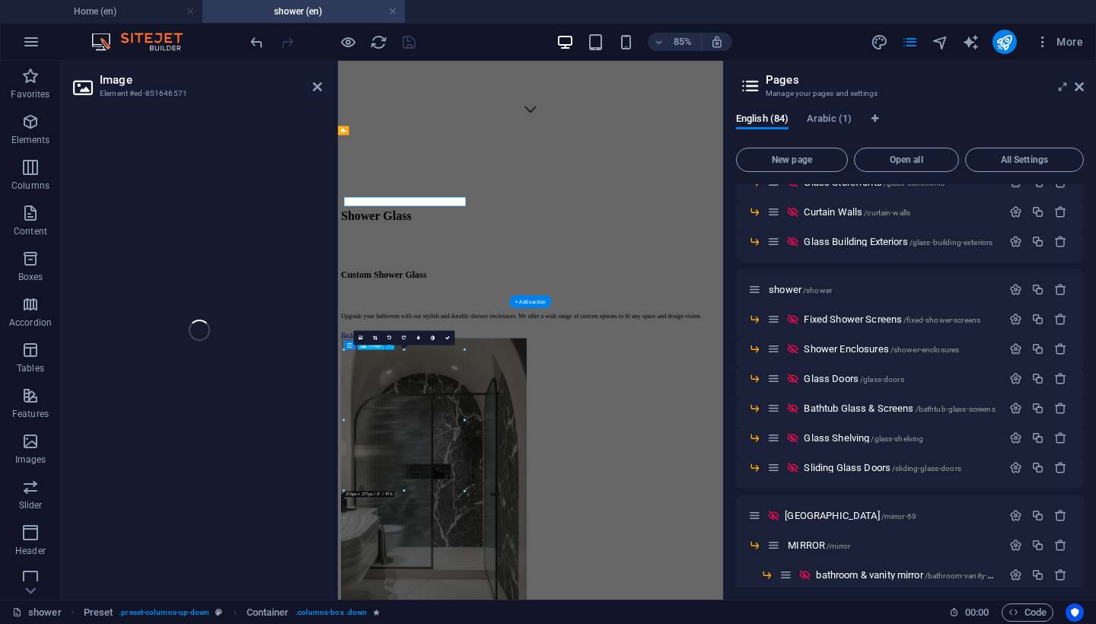
scroll to position [1055, 0]
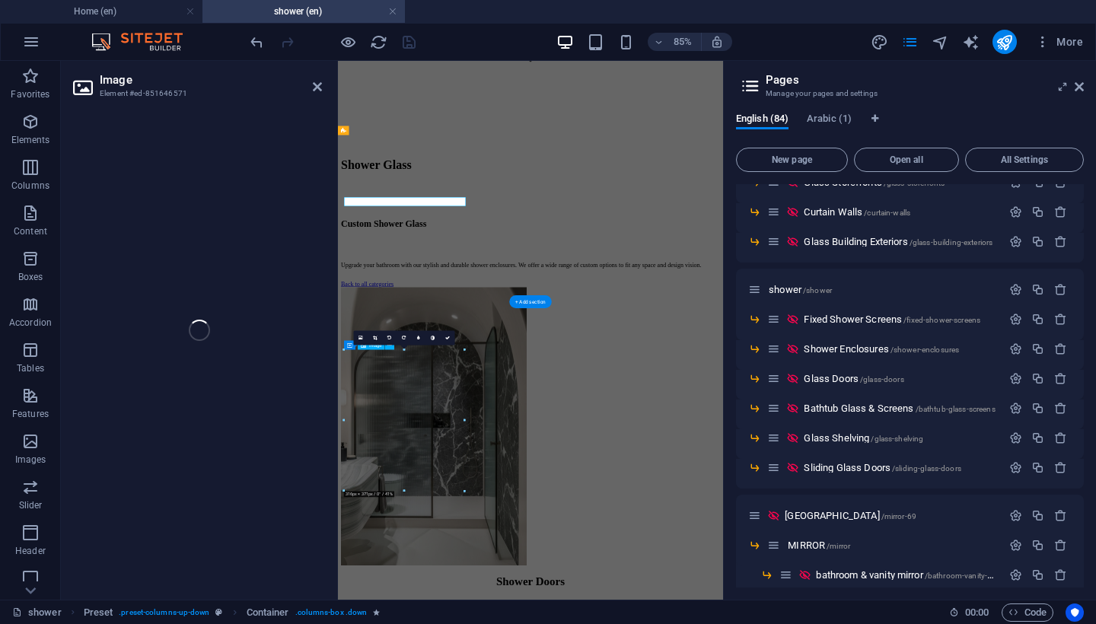
select select "%"
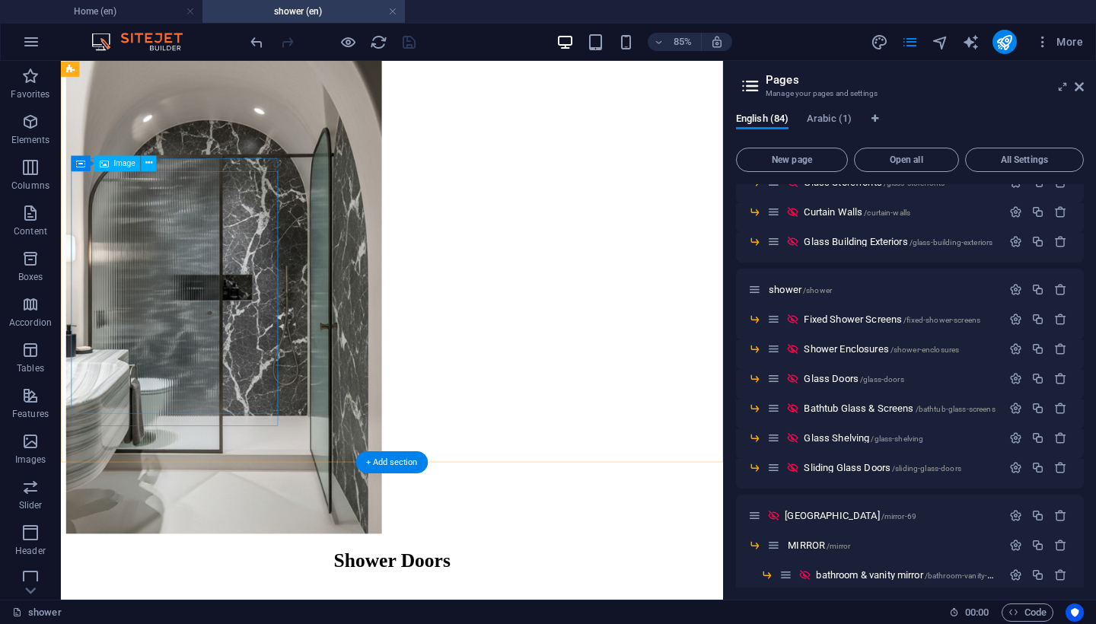
scroll to position [1065, 0]
